Goal: Register for event/course

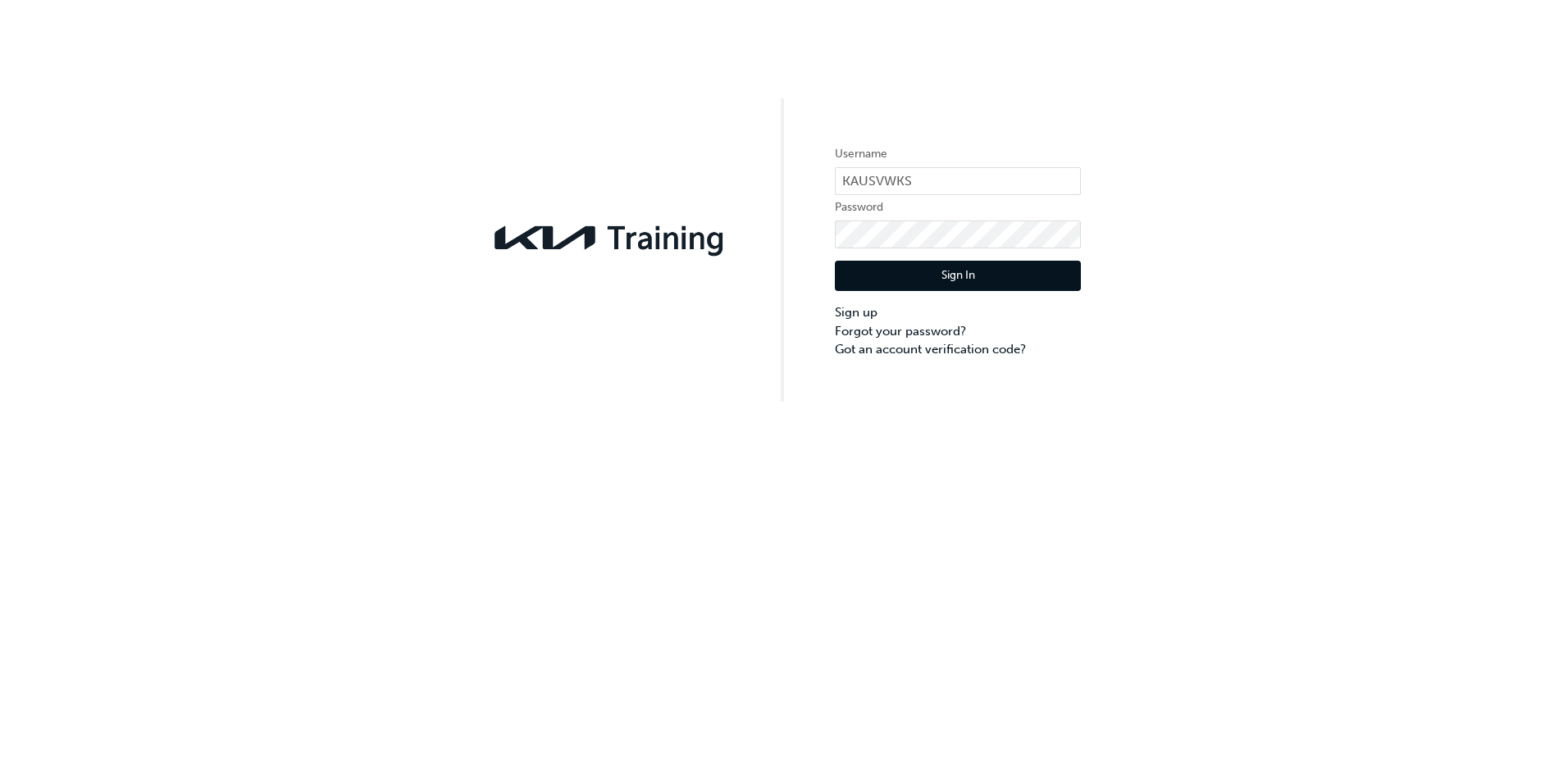
click at [980, 272] on button "Sign In" at bounding box center [958, 276] width 246 height 31
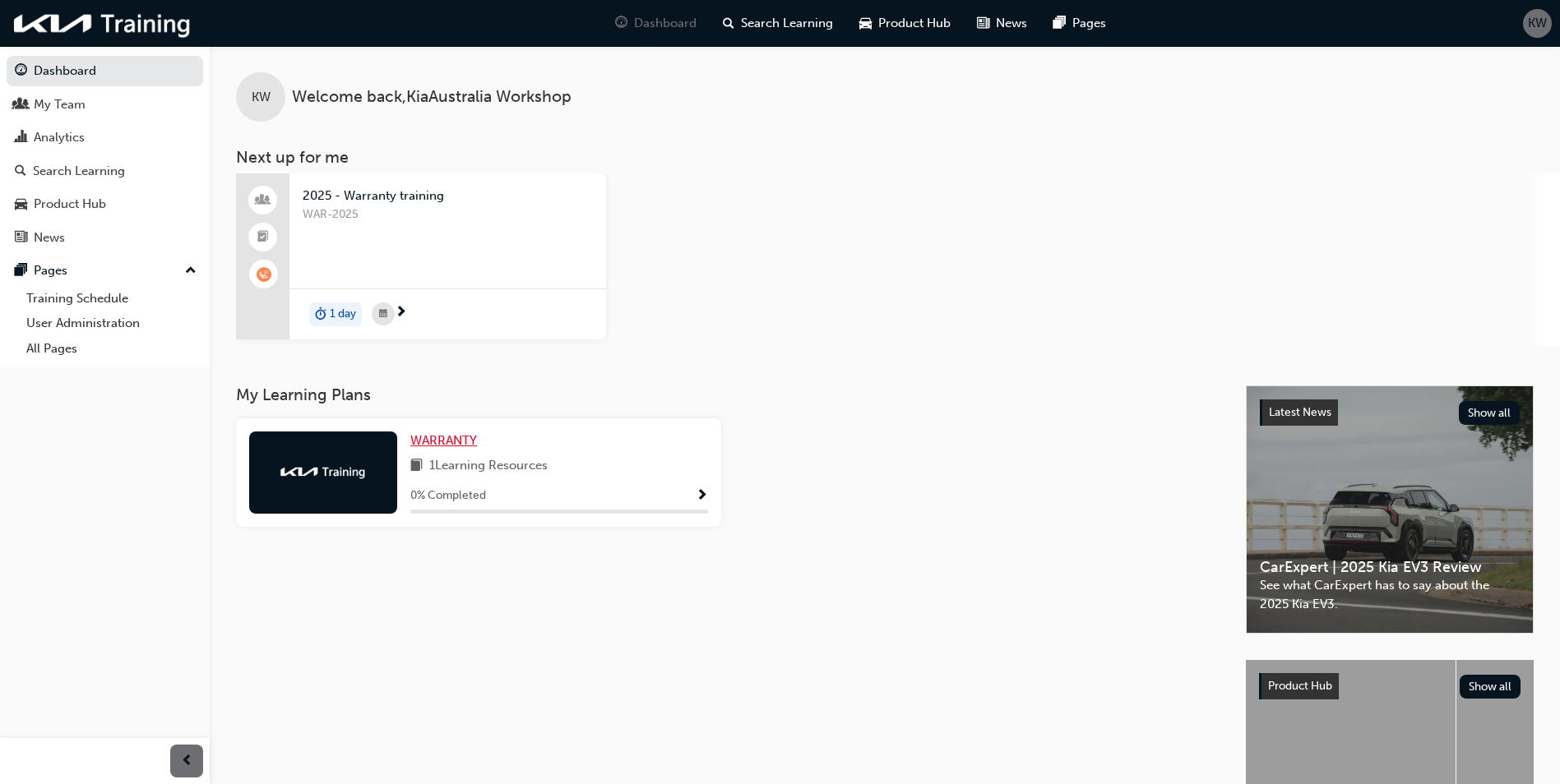
click at [444, 438] on span "WARRANTY" at bounding box center [443, 440] width 67 height 15
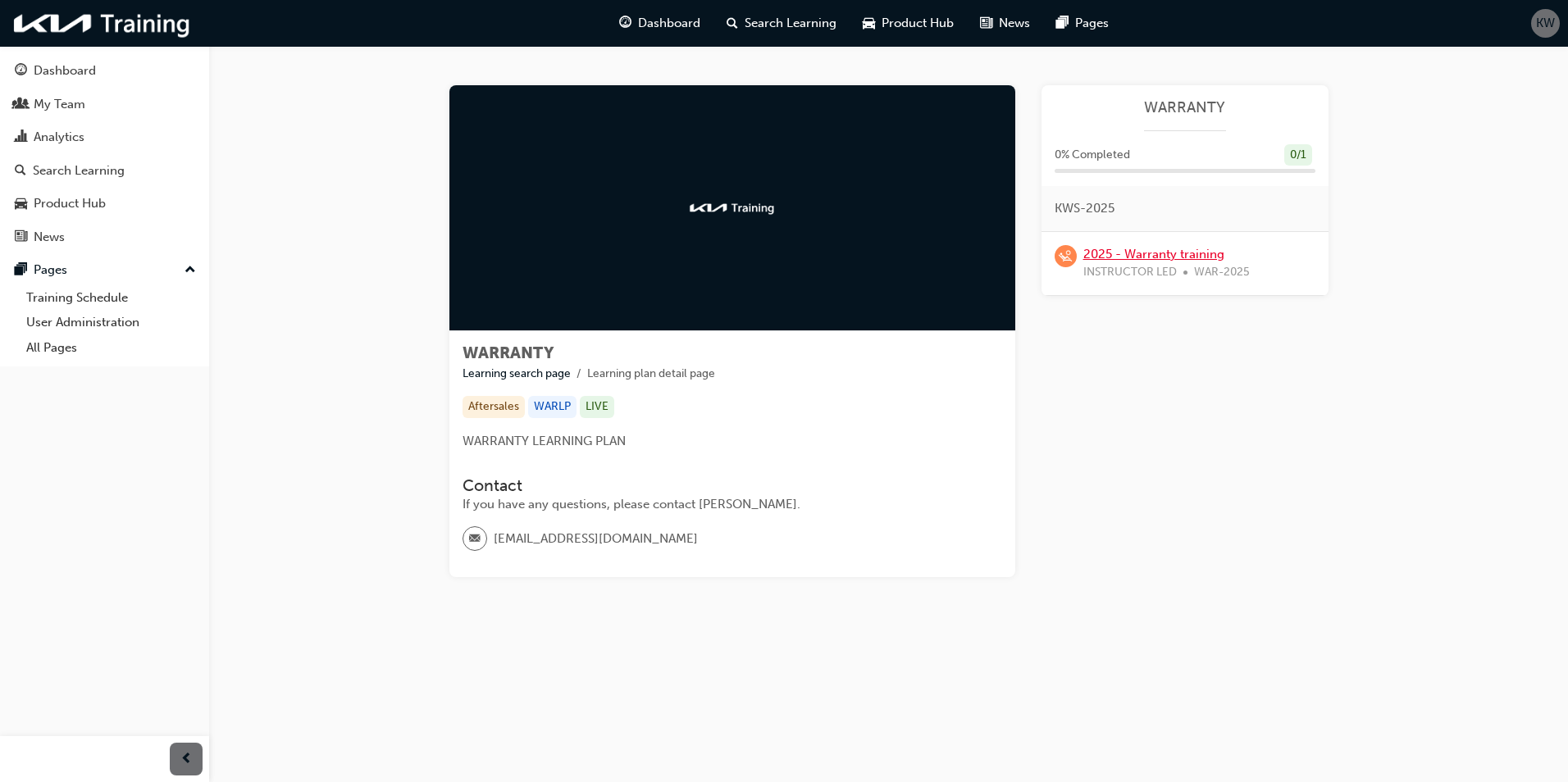
click at [1147, 256] on link "2025 - Warranty training" at bounding box center [1154, 254] width 141 height 15
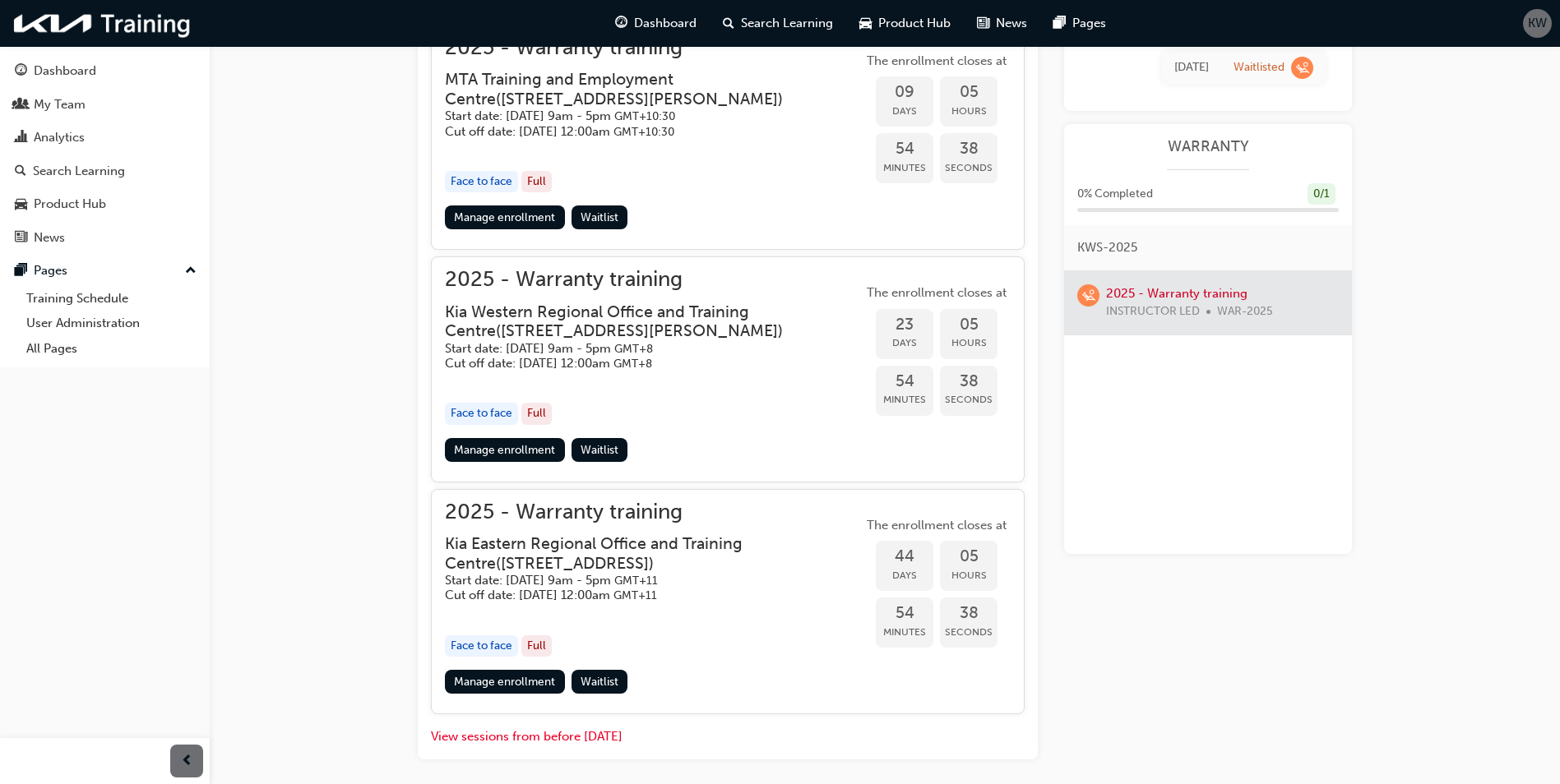
scroll to position [847, 0]
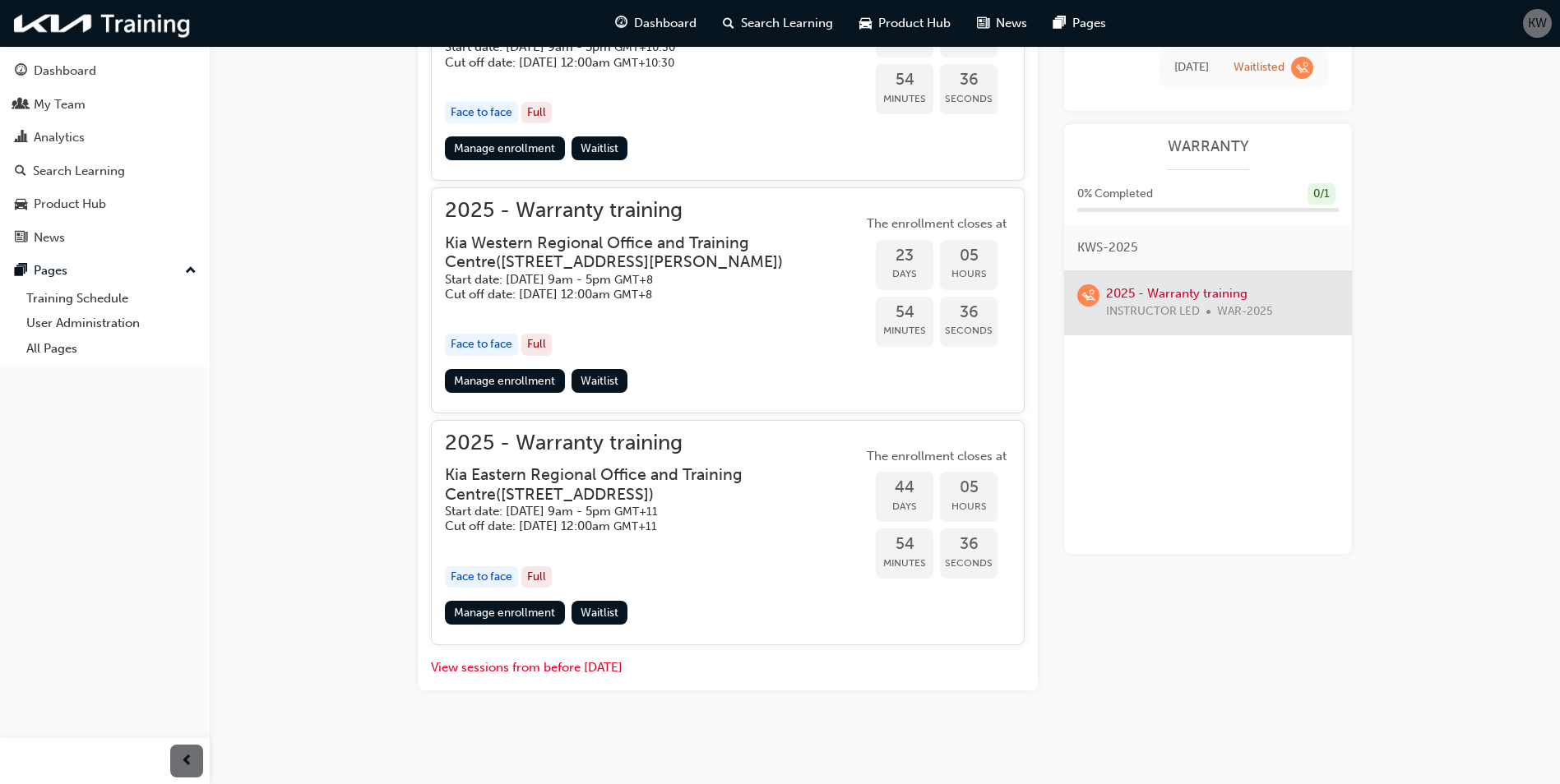
click at [573, 471] on h3 "Kia Eastern Regional Office and Training Centre ( [STREET_ADDRESS] )" at bounding box center [640, 484] width 391 height 38
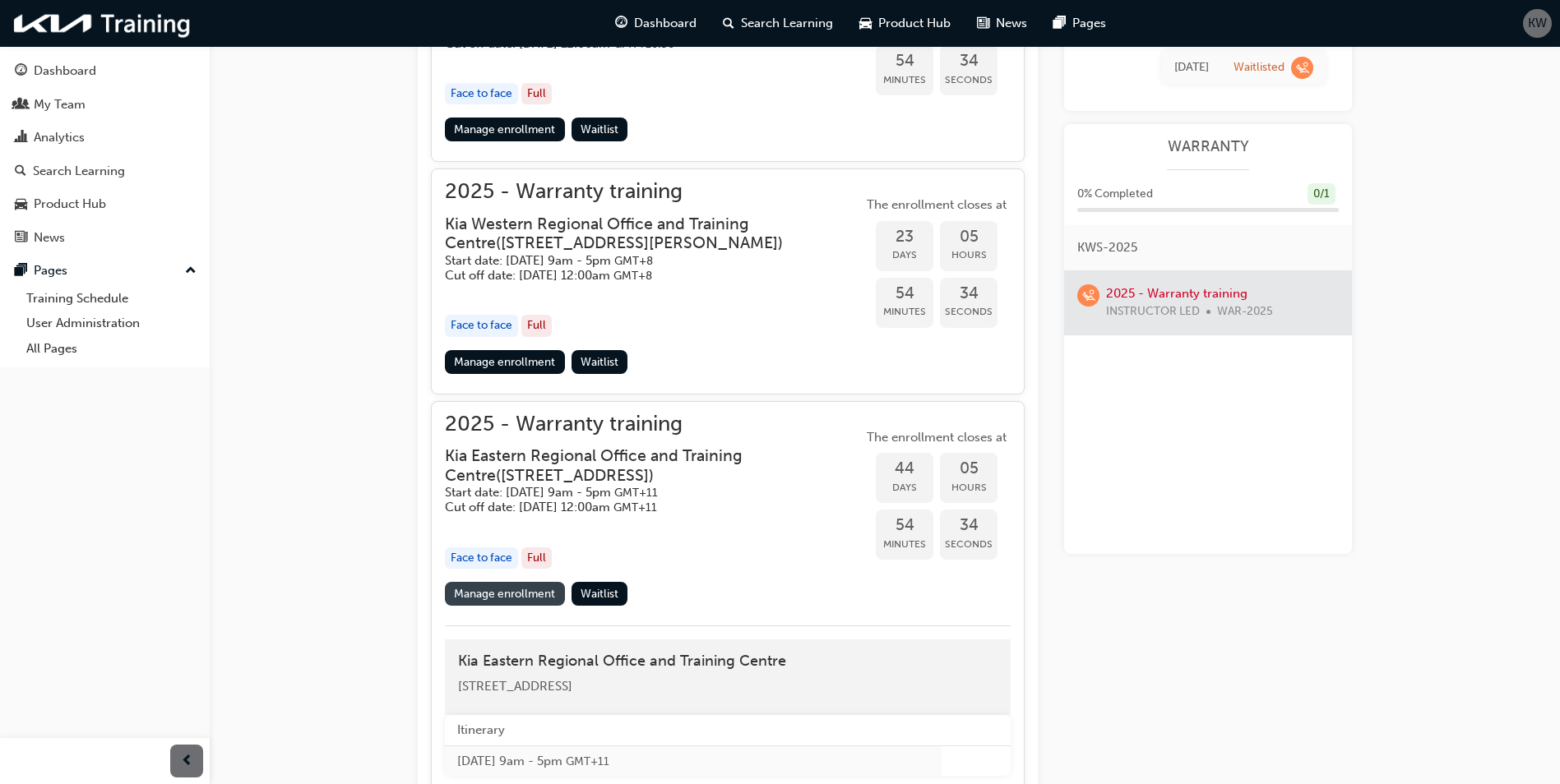
click at [513, 606] on link "Manage enrollment" at bounding box center [505, 594] width 120 height 24
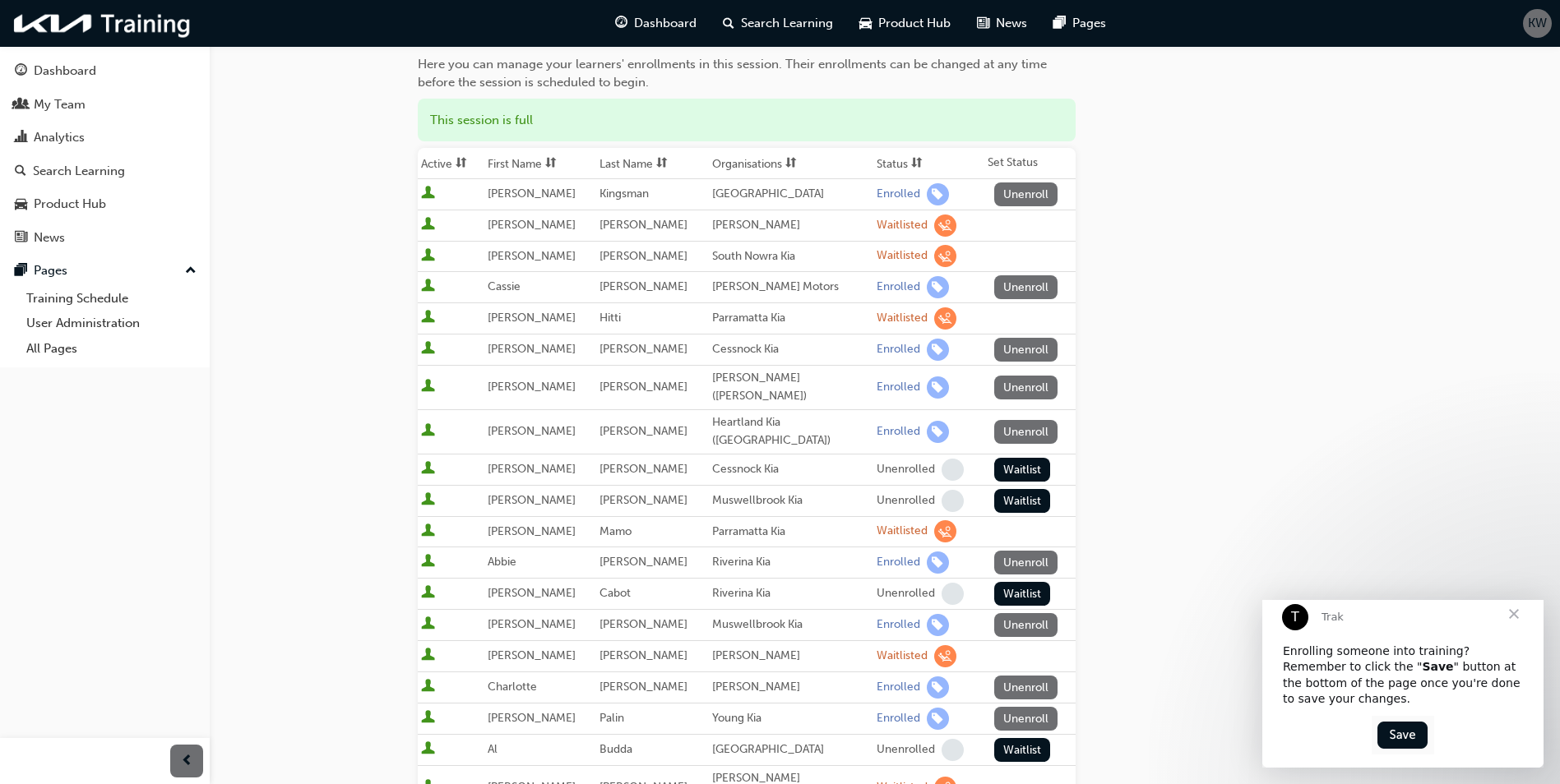
scroll to position [575, 0]
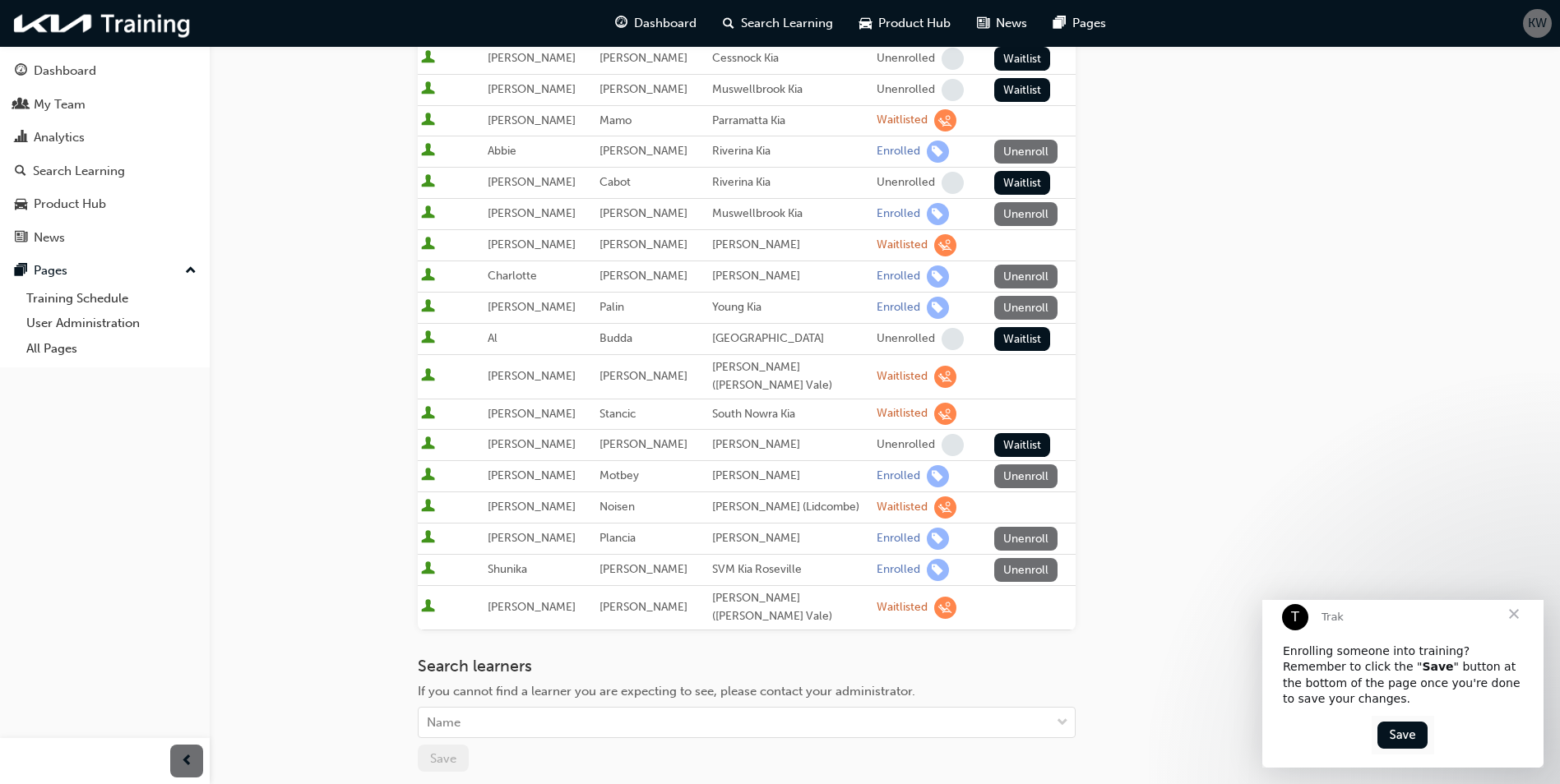
click at [1508, 635] on span "Close" at bounding box center [1514, 614] width 59 height 59
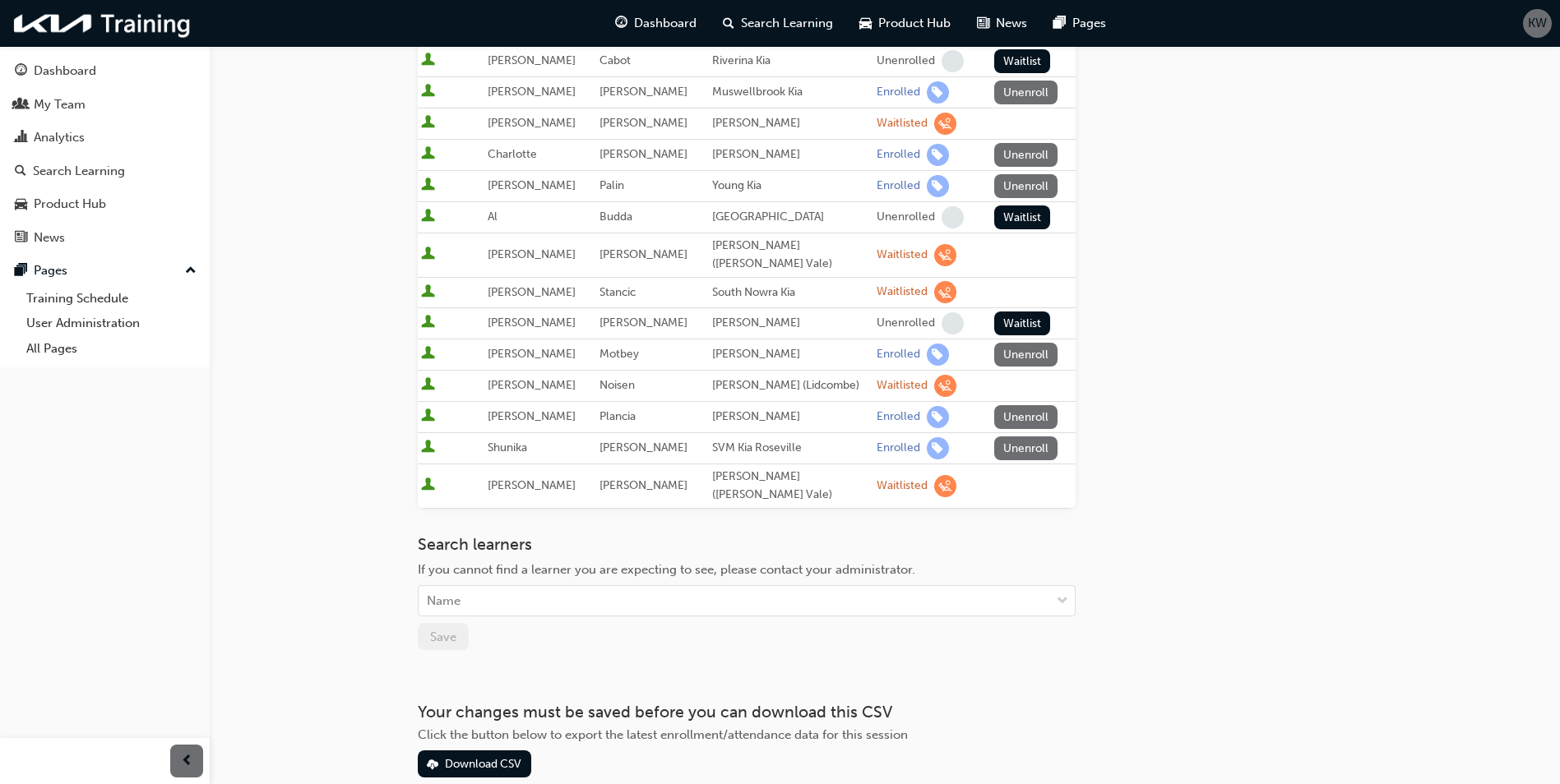
scroll to position [730, 0]
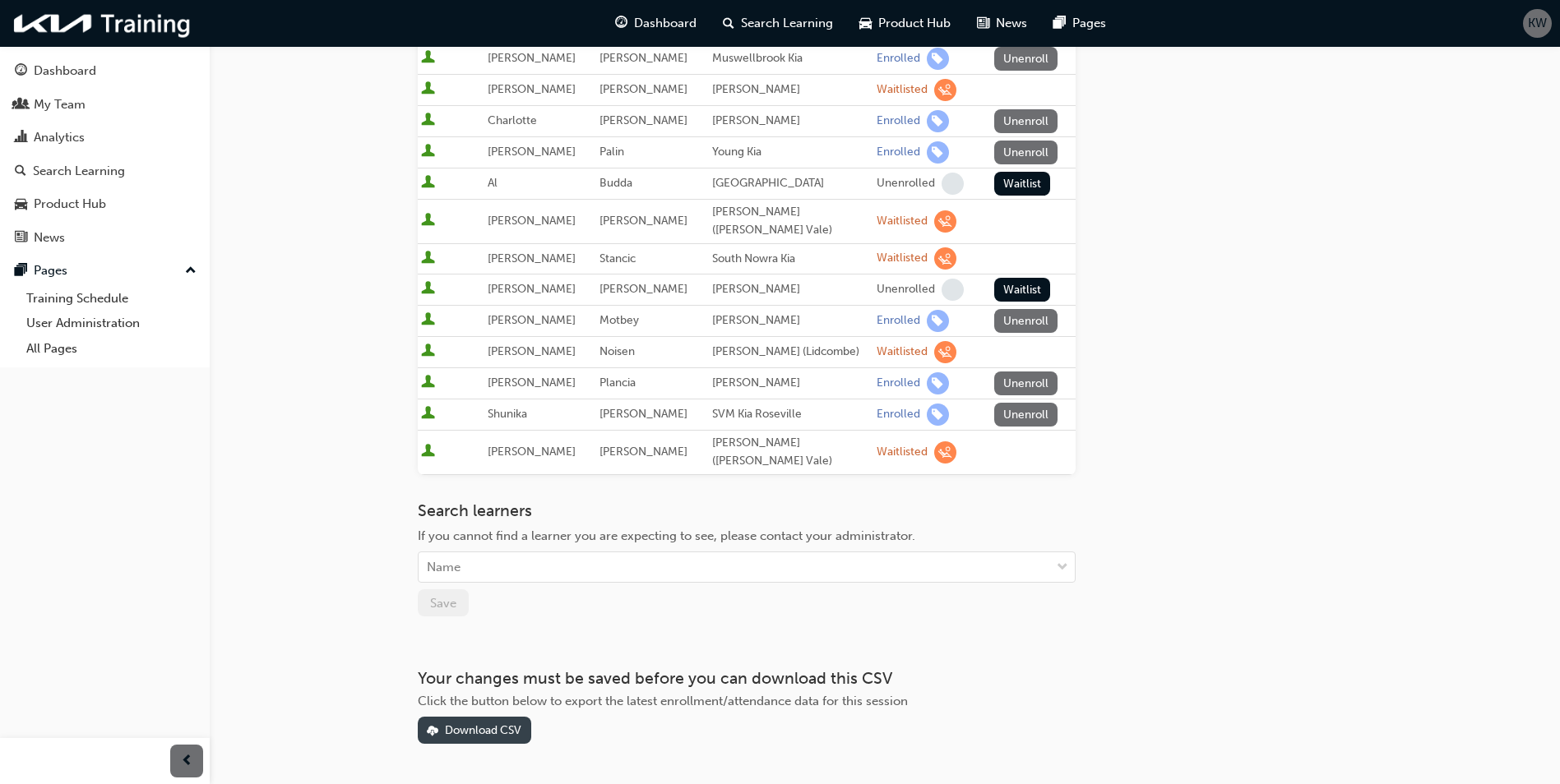
click at [441, 721] on div "Download CSV" at bounding box center [474, 730] width 95 height 17
